Goal: Task Accomplishment & Management: Use online tool/utility

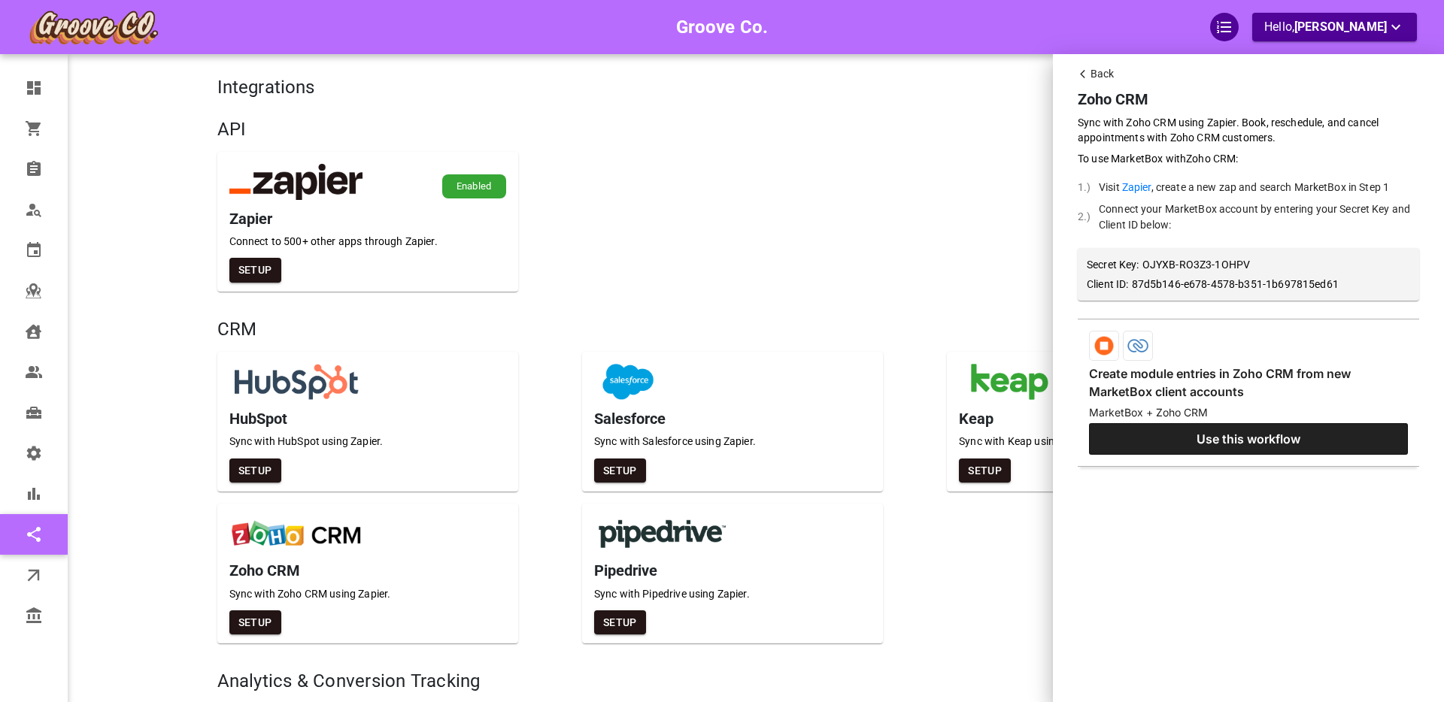
drag, startPoint x: 1090, startPoint y: 75, endPoint x: 581, endPoint y: 184, distance: 521.4
click at [1090, 75] on p "Back" at bounding box center [1102, 74] width 24 height 16
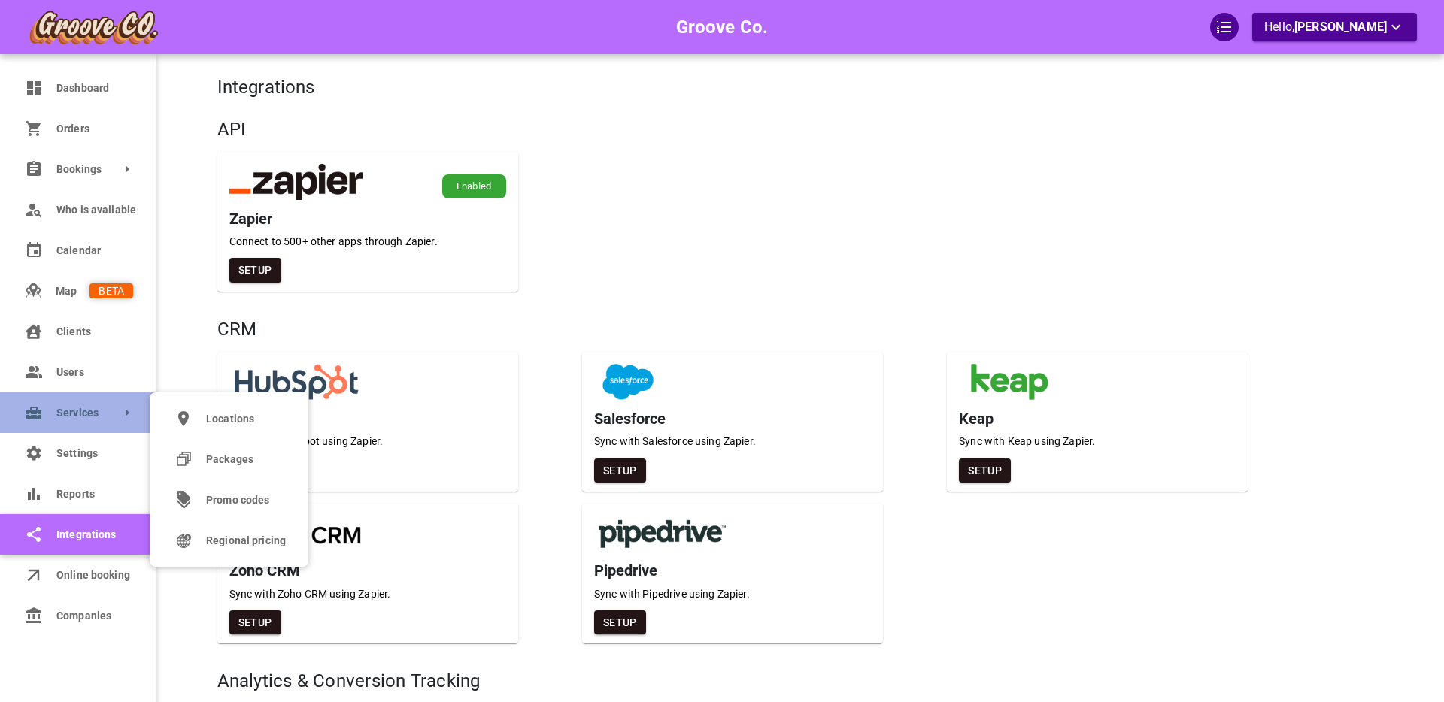
click at [65, 405] on link "Services" at bounding box center [78, 413] width 156 height 41
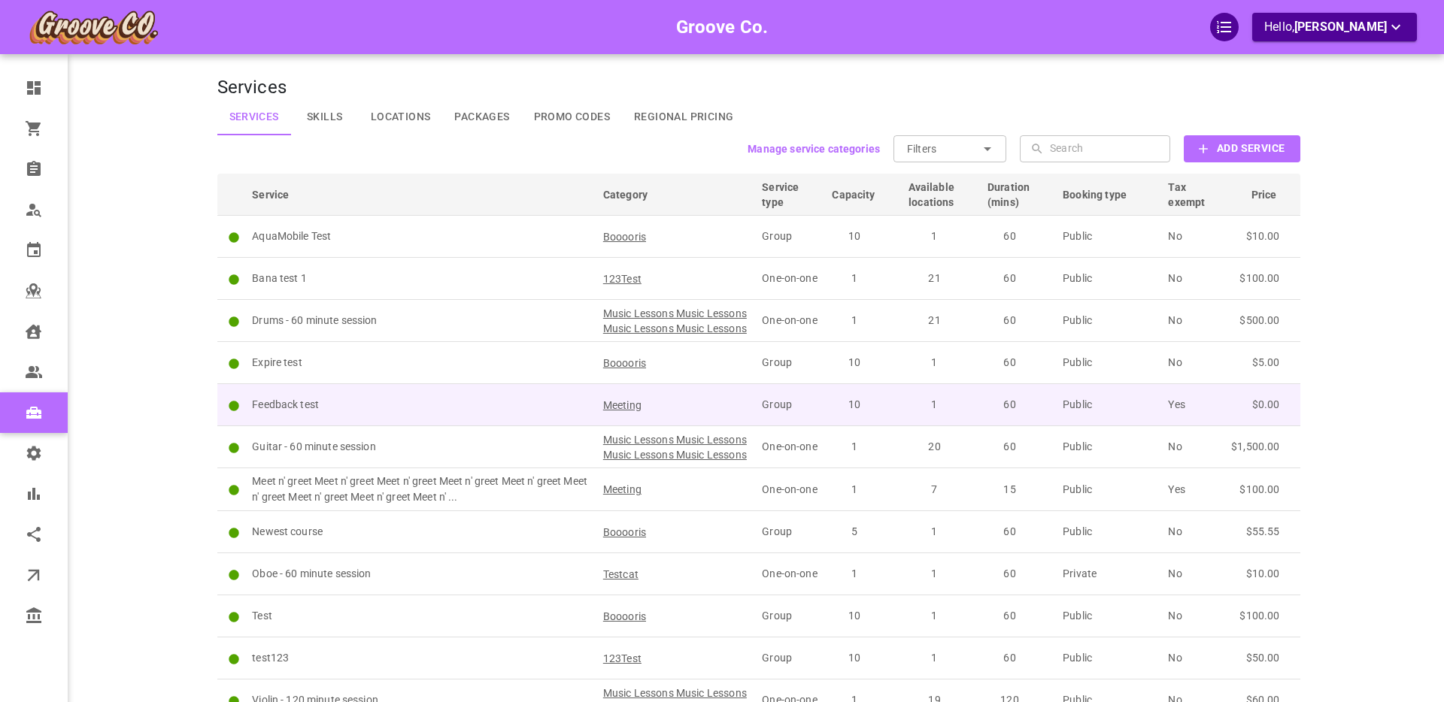
click at [427, 413] on p "Feedback test" at bounding box center [421, 405] width 338 height 16
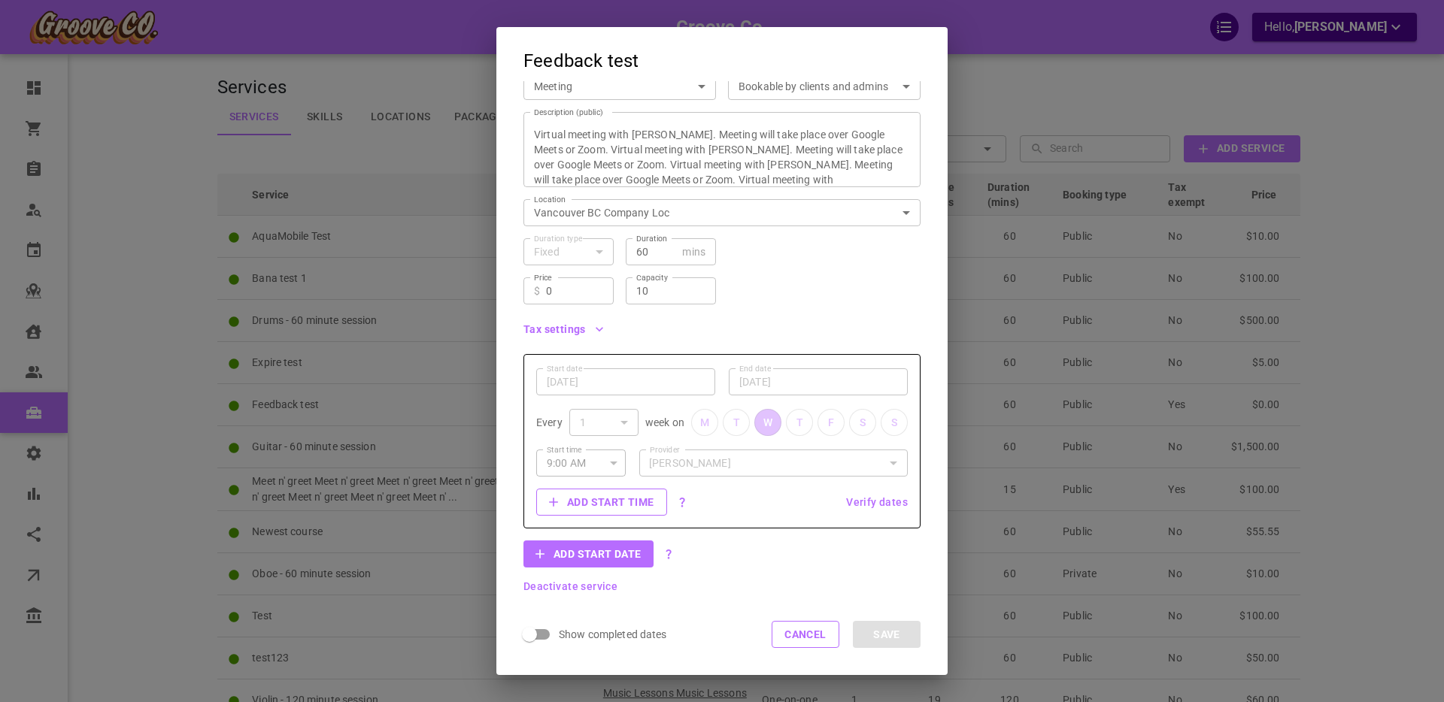
scroll to position [121, 0]
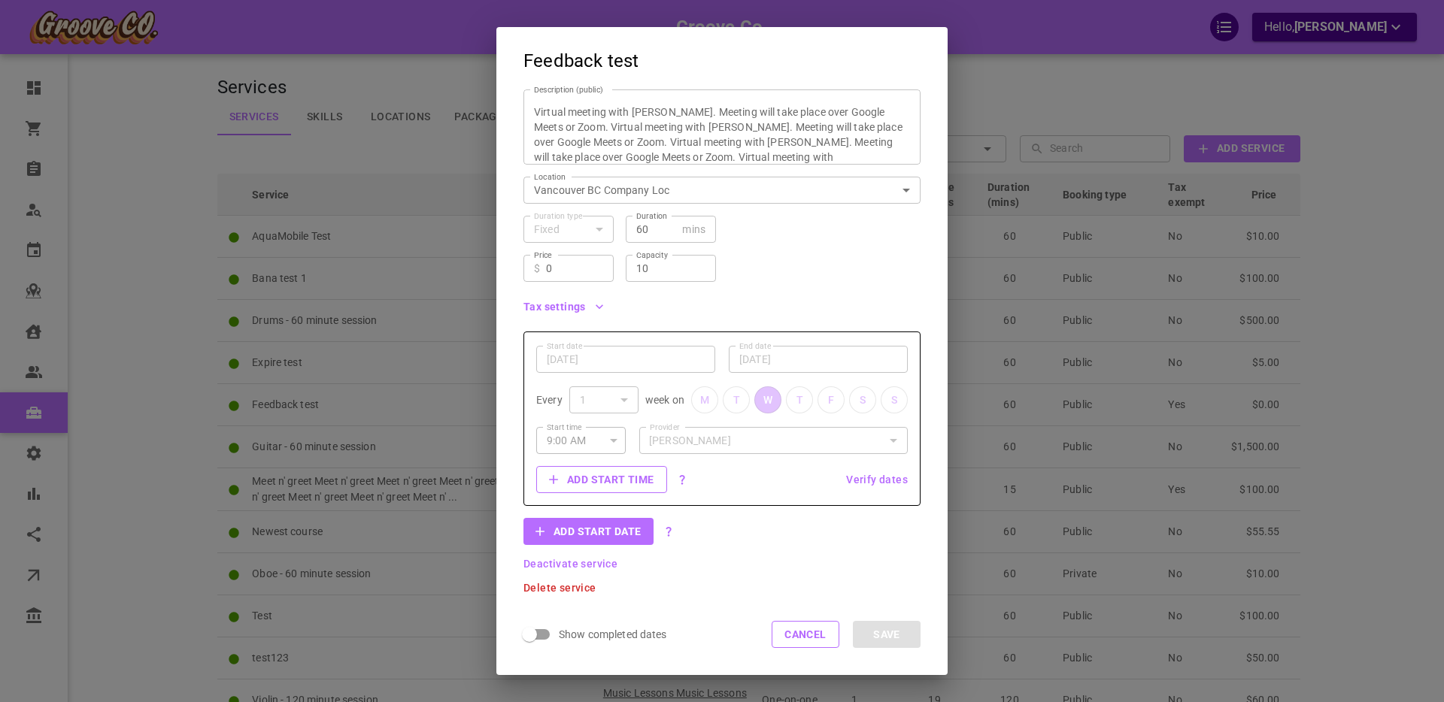
click at [876, 481] on span "Verify dates" at bounding box center [877, 480] width 62 height 11
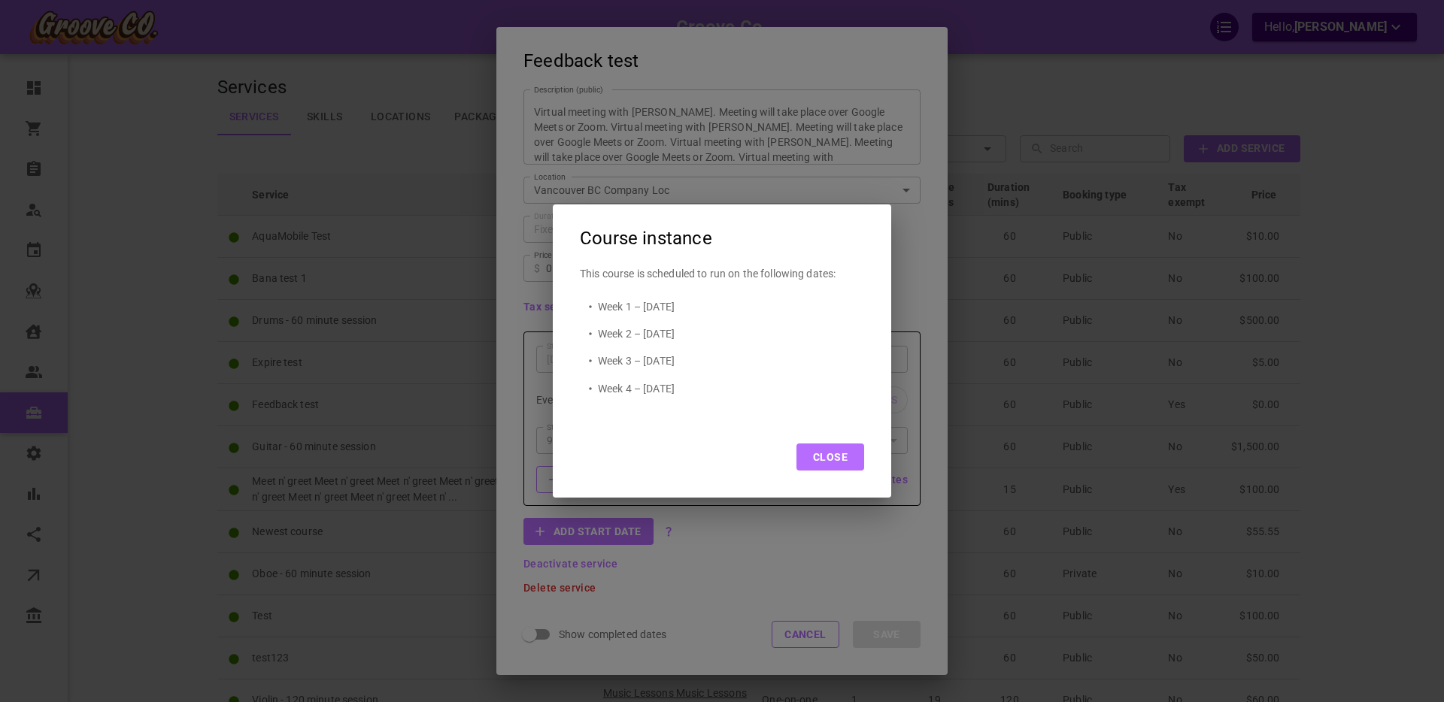
drag, startPoint x: 828, startPoint y: 453, endPoint x: 756, endPoint y: 473, distance: 74.8
click at [828, 453] on button "Close" at bounding box center [830, 457] width 68 height 27
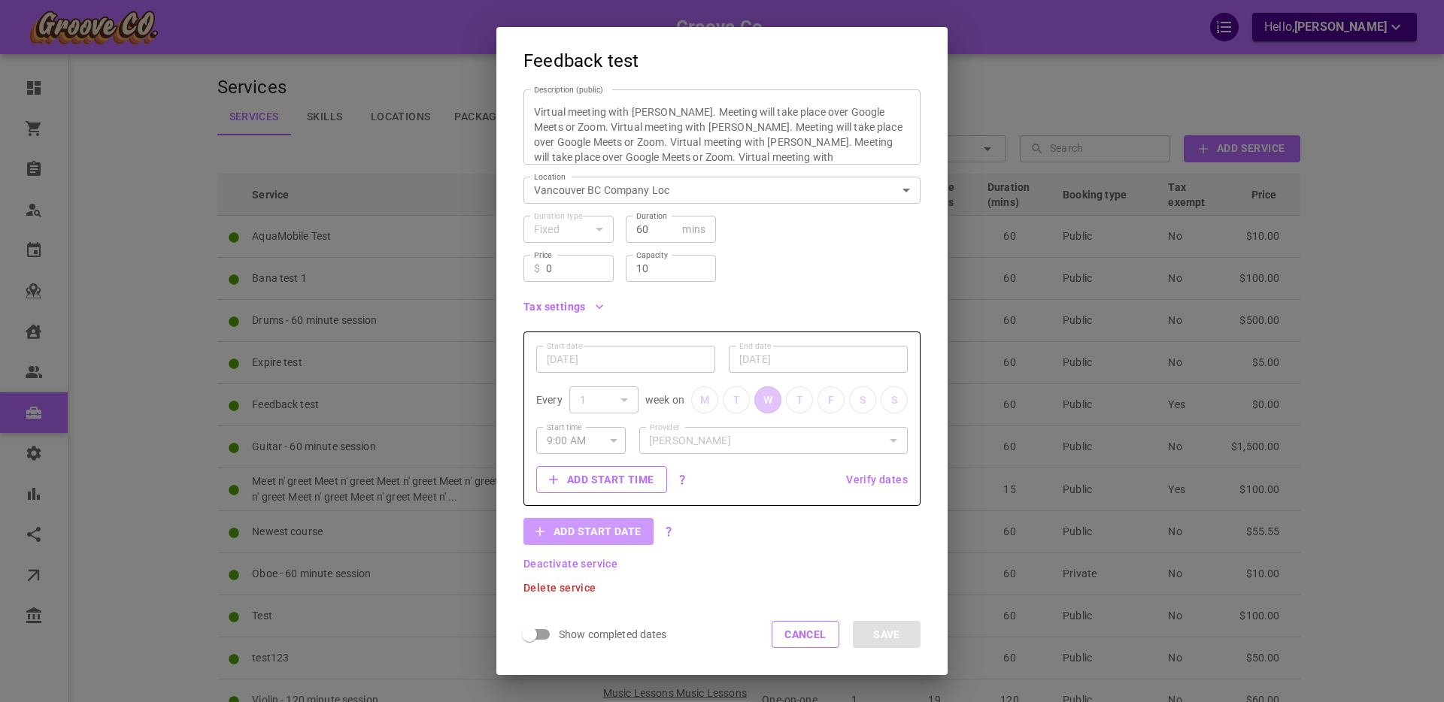
click at [579, 536] on button "Add start date" at bounding box center [588, 531] width 130 height 27
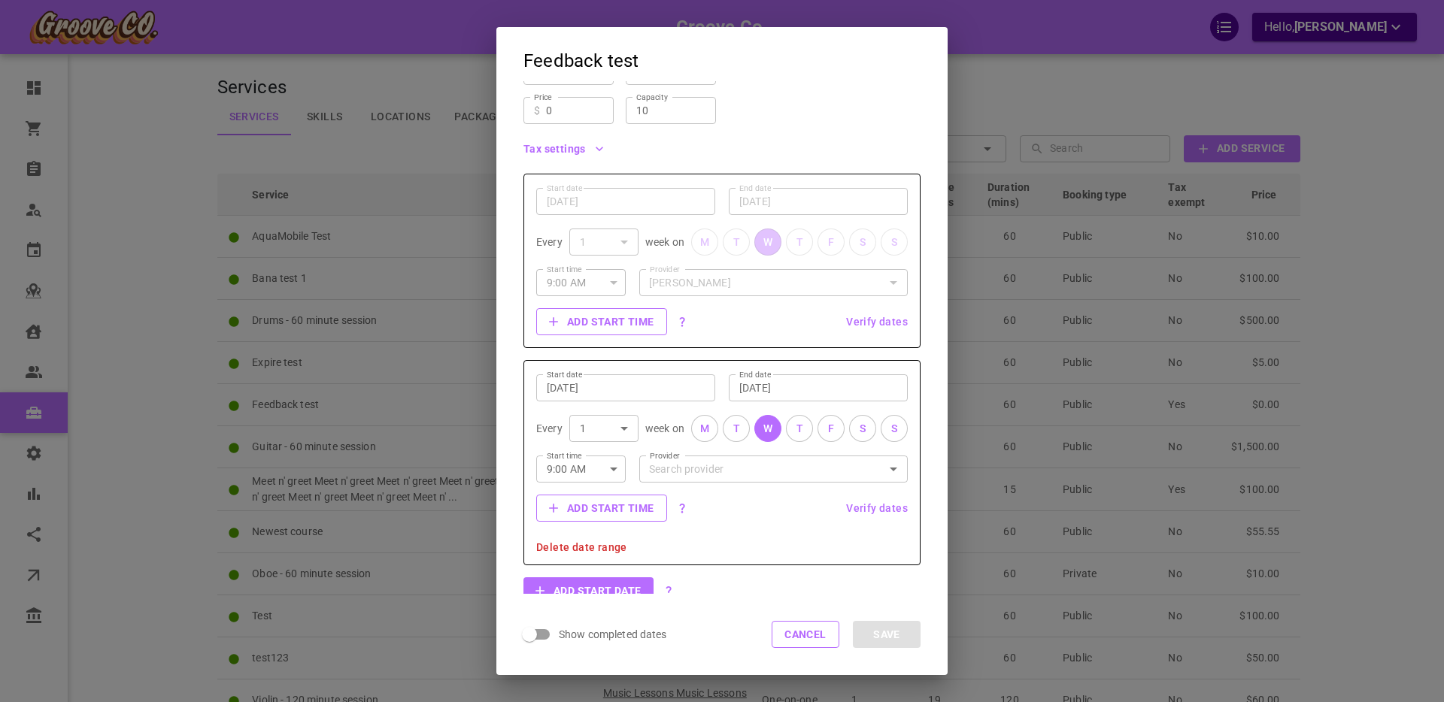
scroll to position [338, 0]
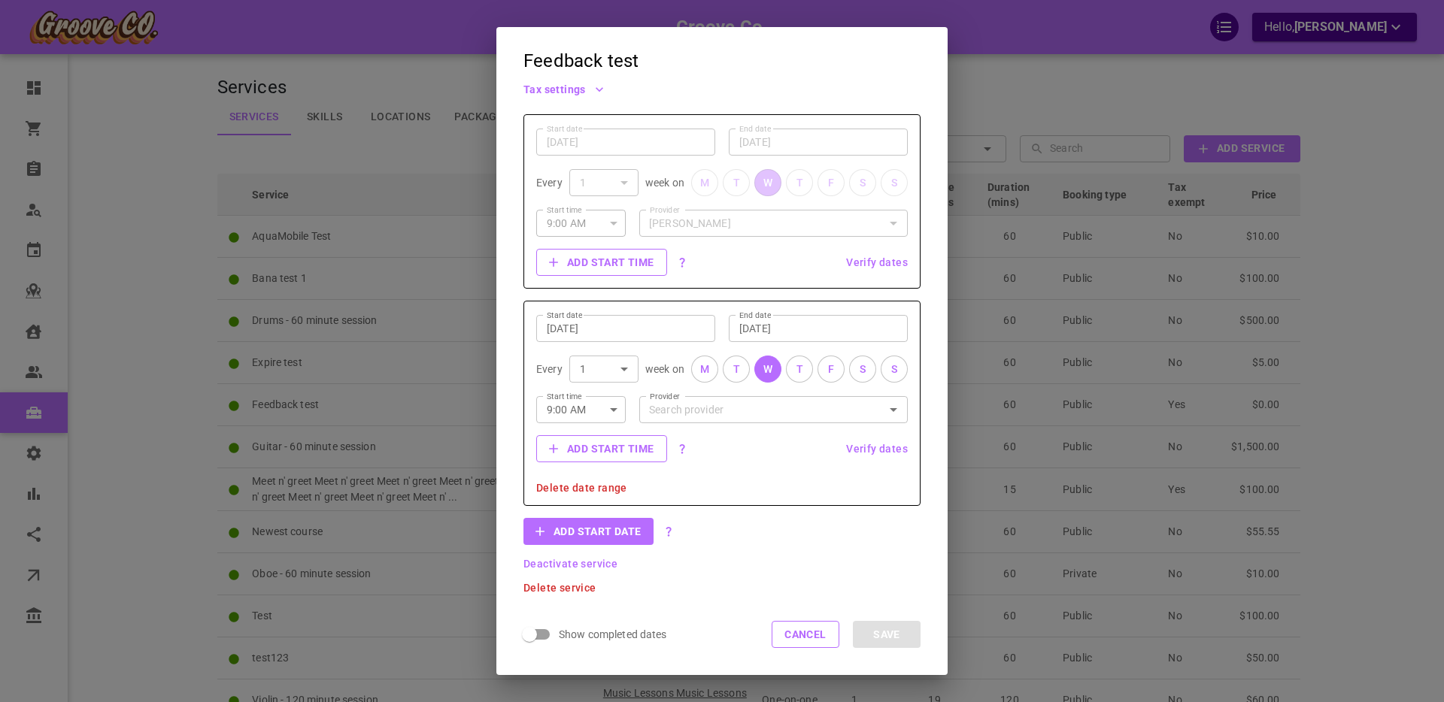
click at [609, 331] on input "[DATE]" at bounding box center [626, 328] width 158 height 15
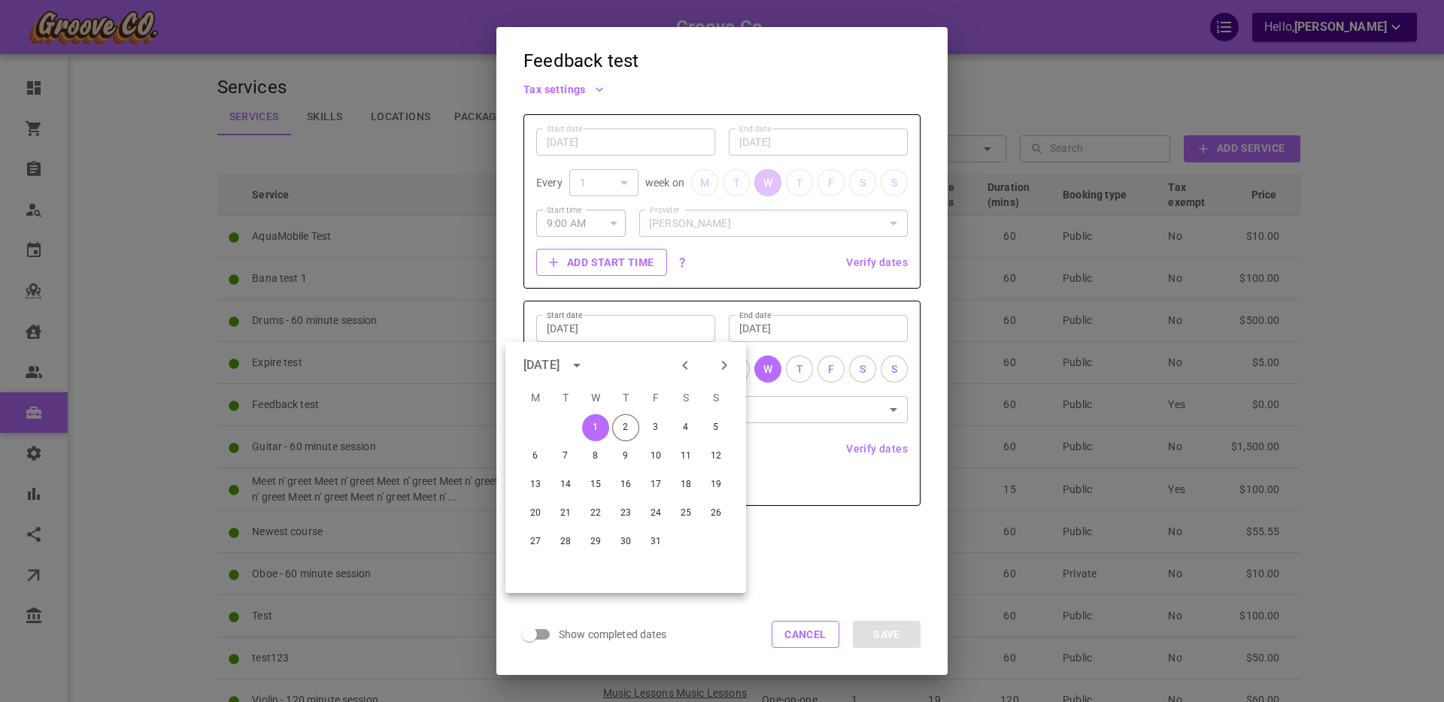
click at [799, 543] on div "Add start date" at bounding box center [721, 531] width 397 height 27
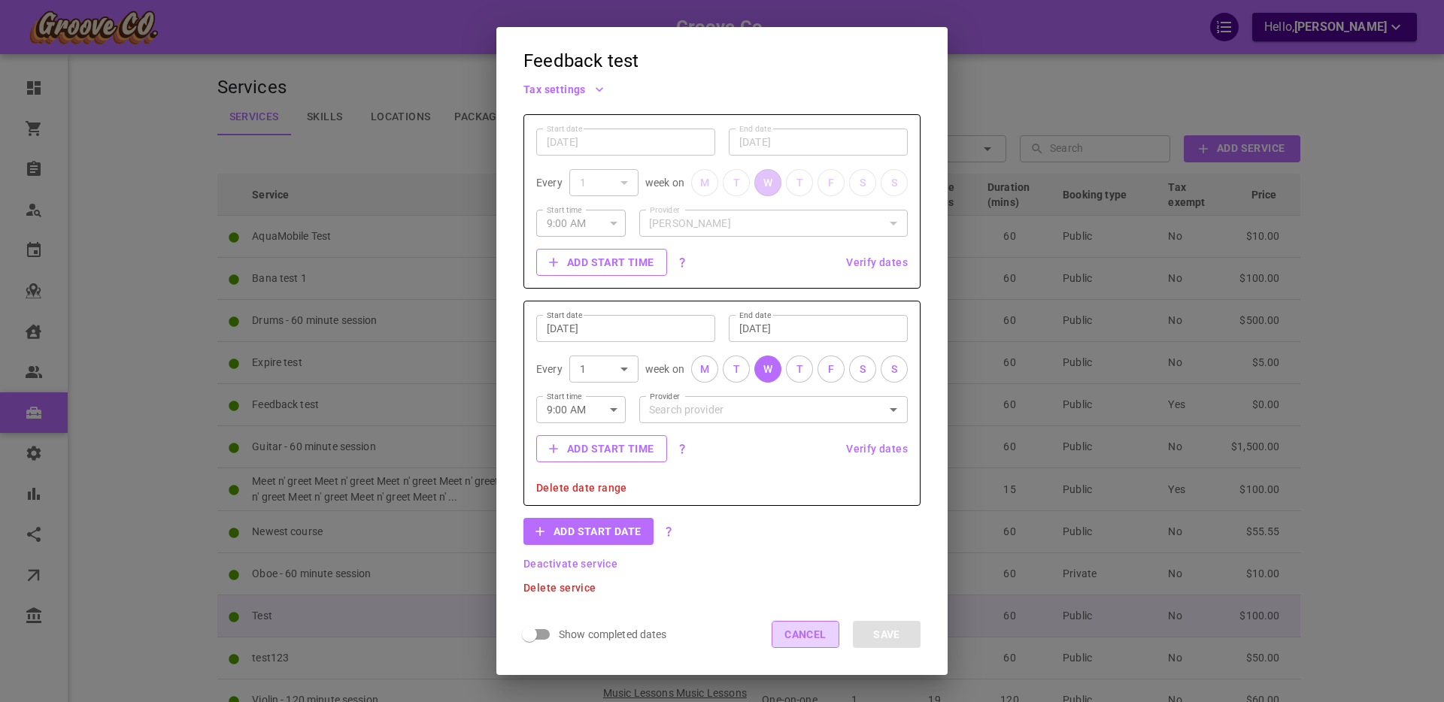
click at [802, 632] on button "Cancel" at bounding box center [806, 634] width 68 height 27
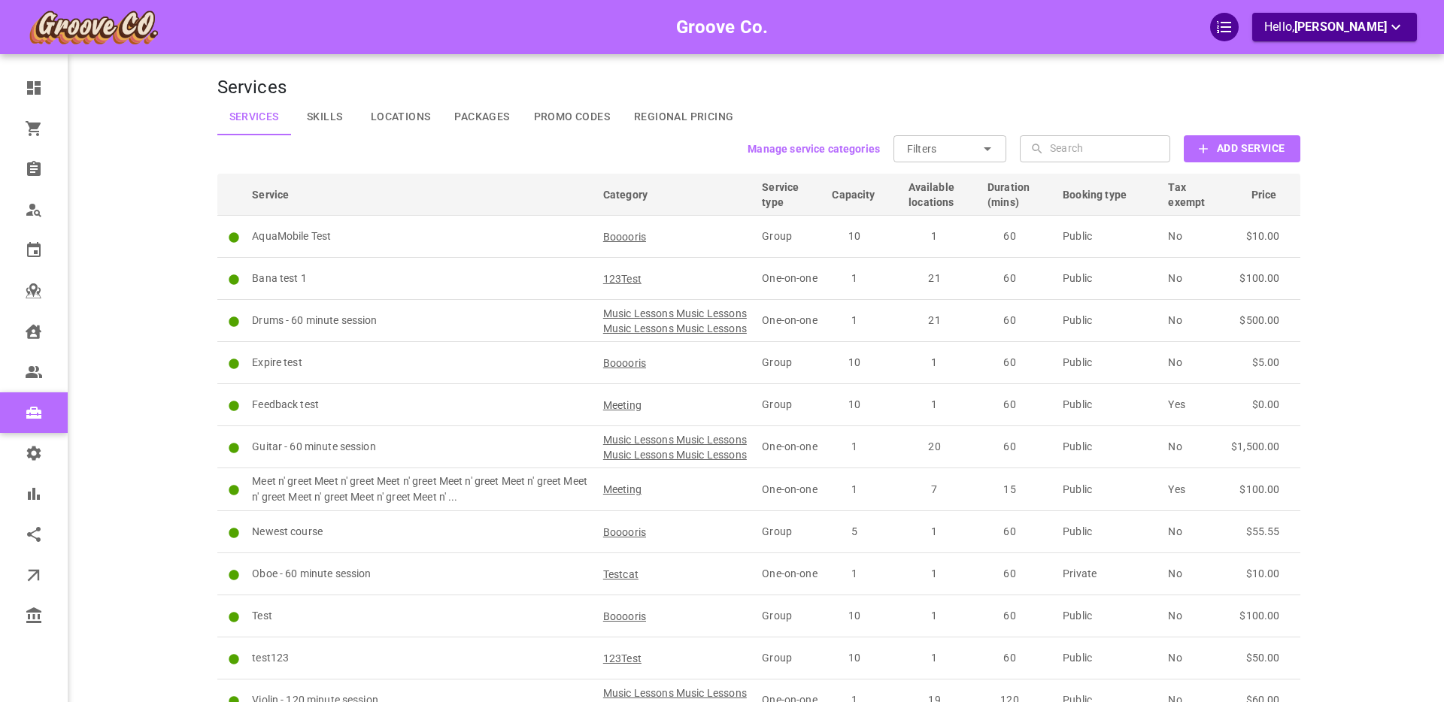
click at [1241, 146] on b "Add Service" at bounding box center [1251, 148] width 68 height 19
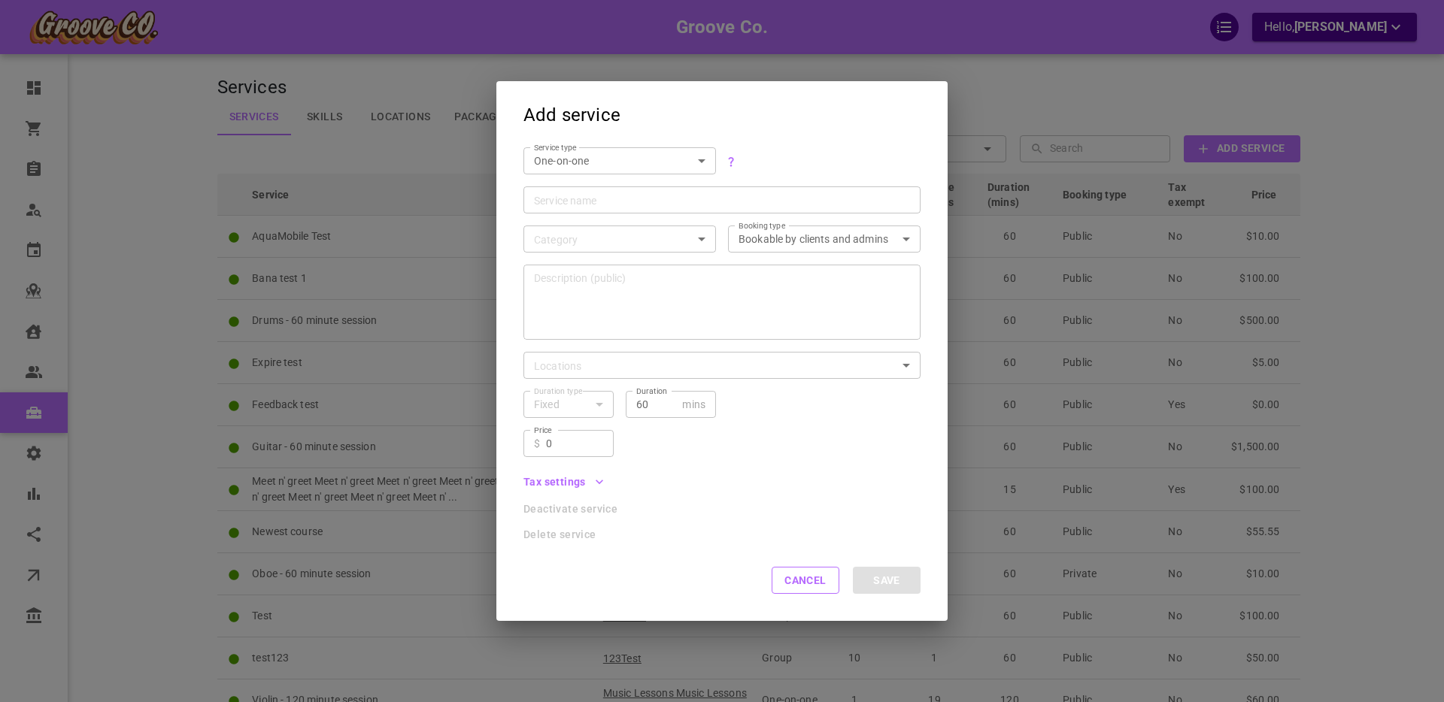
click at [566, 153] on label "Service type" at bounding box center [555, 147] width 43 height 11
click at [563, 166] on body "Groove Co. Hello, [PERSON_NAME] Dashboard Orders Bookings Who is available Cale…" at bounding box center [722, 448] width 1444 height 897
click at [569, 207] on li "Group" at bounding box center [619, 211] width 193 height 25
type input "GROUP"
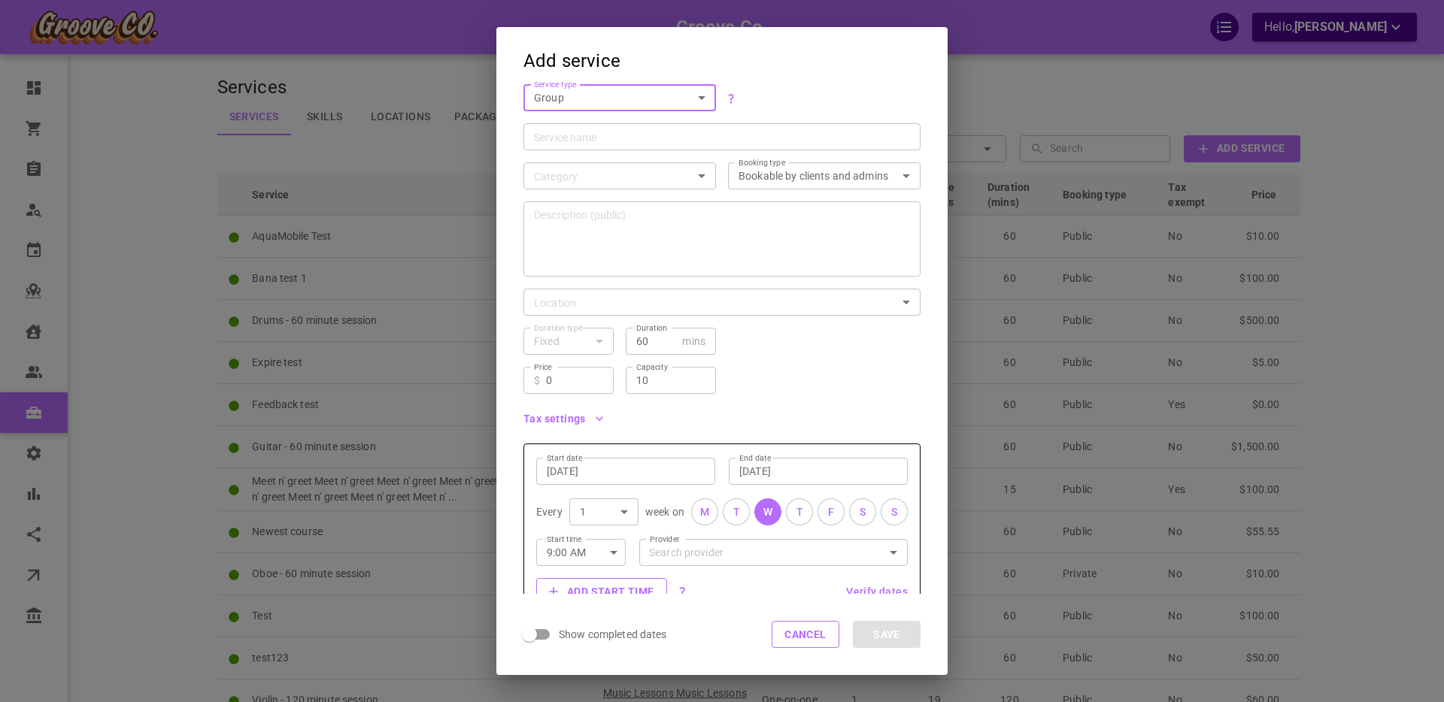
scroll to position [0, 0]
